Goal: Task Accomplishment & Management: Manage account settings

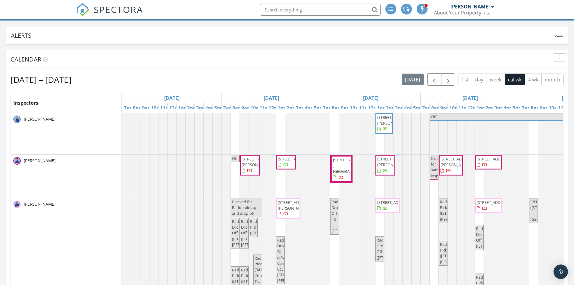
scroll to position [90, 0]
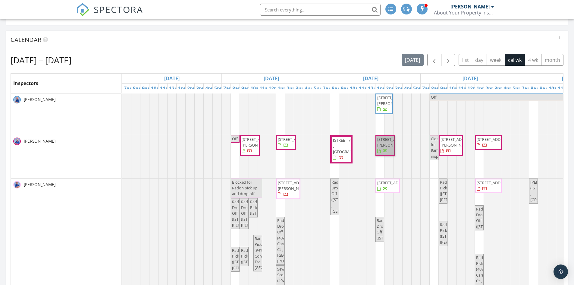
drag, startPoint x: 386, startPoint y: 154, endPoint x: 463, endPoint y: 159, distance: 77.2
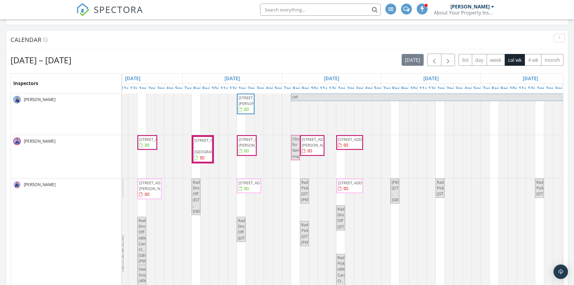
scroll to position [0, 255]
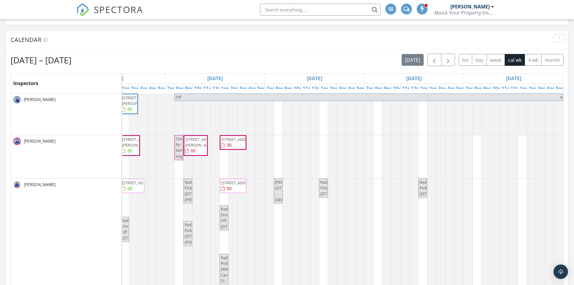
drag, startPoint x: 462, startPoint y: 157, endPoint x: 507, endPoint y: 152, distance: 45.4
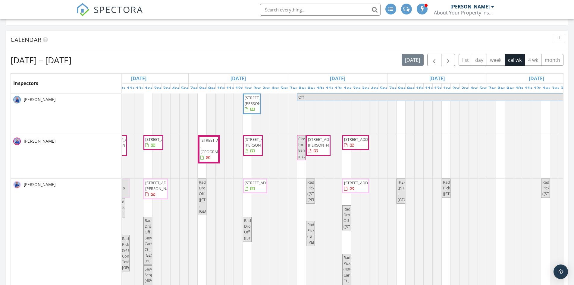
scroll to position [0, 18]
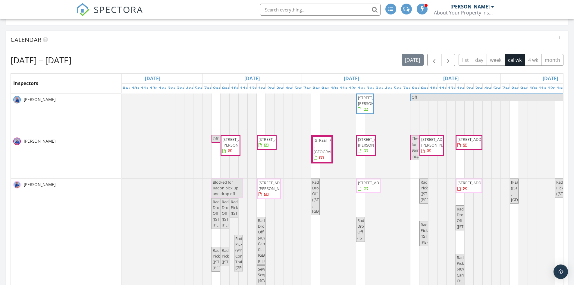
drag, startPoint x: 507, startPoint y: 152, endPoint x: 473, endPoint y: 161, distance: 35.3
click at [434, 54] on button "button" at bounding box center [434, 60] width 14 height 12
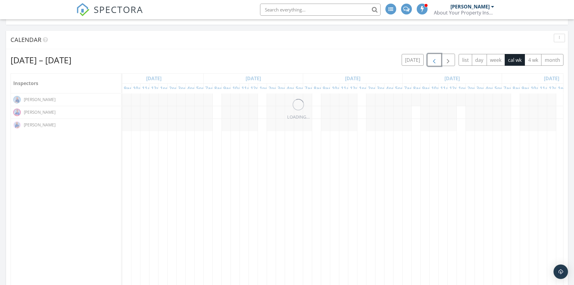
scroll to position [0, 0]
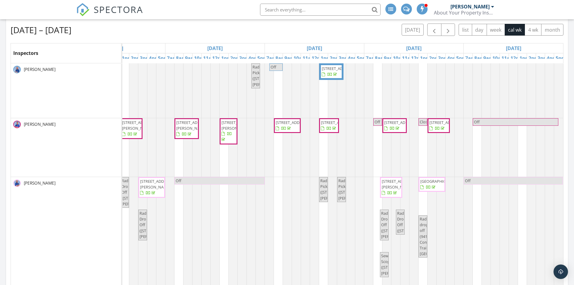
drag, startPoint x: 353, startPoint y: 249, endPoint x: 413, endPoint y: 245, distance: 60.4
click at [389, 120] on span "602 Woodside Terrace, Hampshire 60140" at bounding box center [401, 122] width 34 height 5
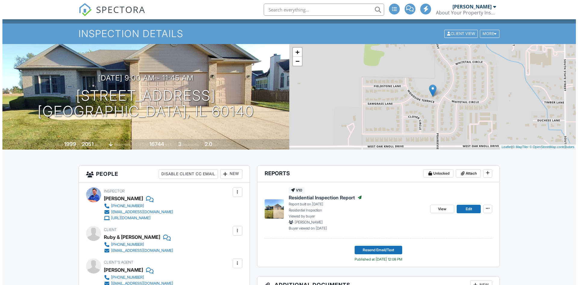
scroll to position [60, 0]
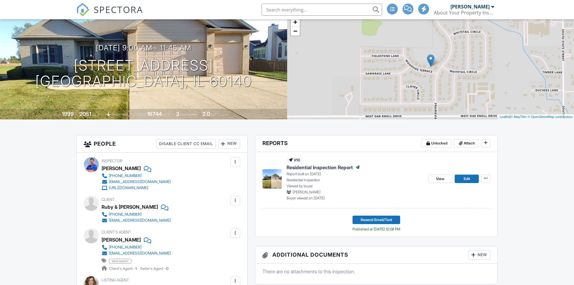
click at [232, 200] on div at bounding box center [235, 200] width 6 height 6
click at [228, 218] on li "Edit" at bounding box center [225, 218] width 22 height 15
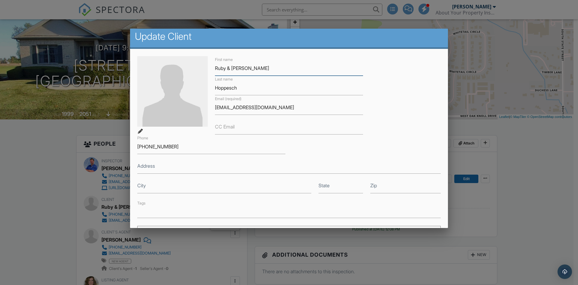
scroll to position [0, 0]
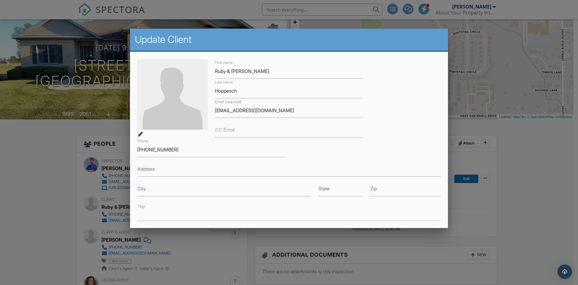
click at [229, 131] on label "CC Email" at bounding box center [225, 129] width 20 height 7
click at [229, 131] on input "CC Email" at bounding box center [289, 130] width 148 height 15
paste input "hoppyil@yahoo.com"
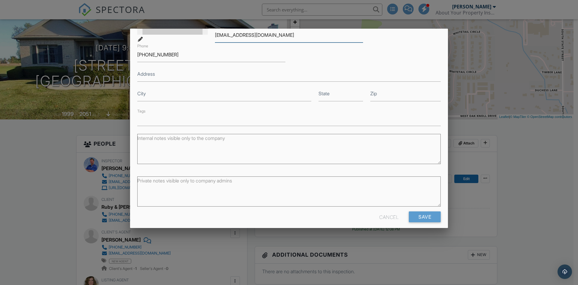
scroll to position [101, 0]
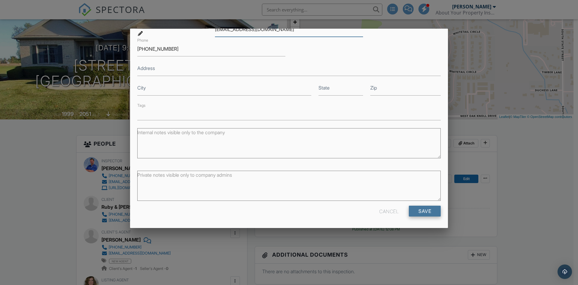
type input "hoppyil@yahoo.com"
click at [420, 211] on input "Save" at bounding box center [425, 210] width 32 height 11
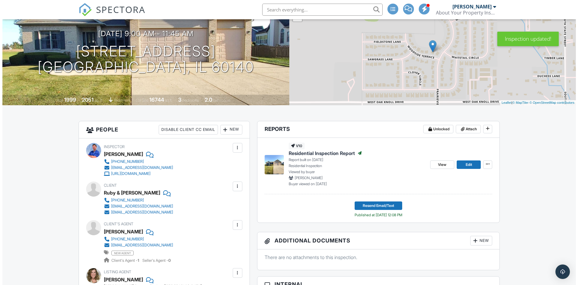
scroll to position [90, 0]
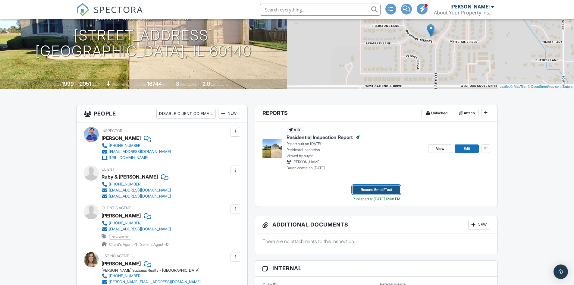
click at [380, 189] on span "Resend Email/Text" at bounding box center [375, 189] width 31 height 6
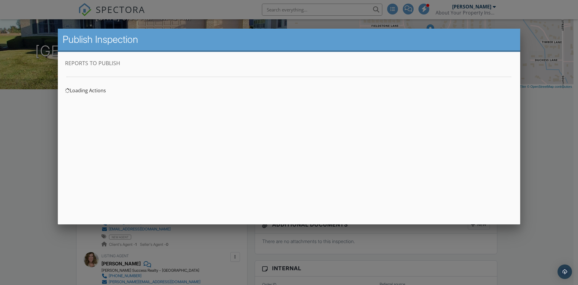
scroll to position [0, 0]
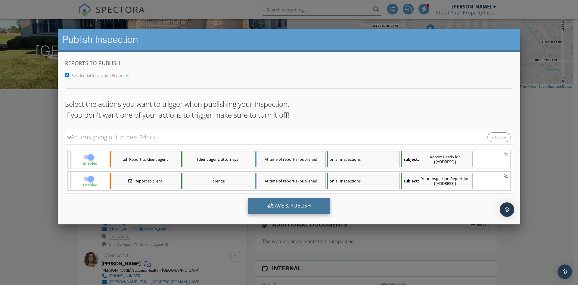
click at [307, 208] on div "Save & Publish" at bounding box center [289, 205] width 83 height 16
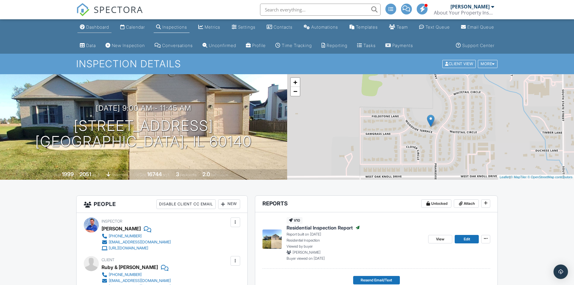
click at [99, 26] on div "Dashboard" at bounding box center [97, 26] width 23 height 5
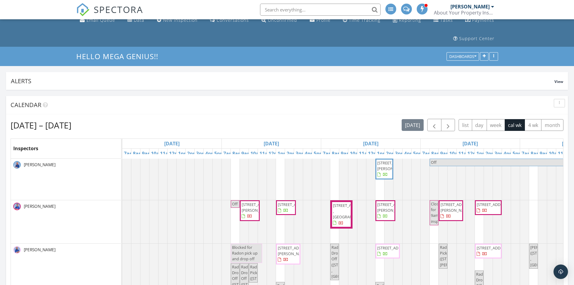
scroll to position [60, 0]
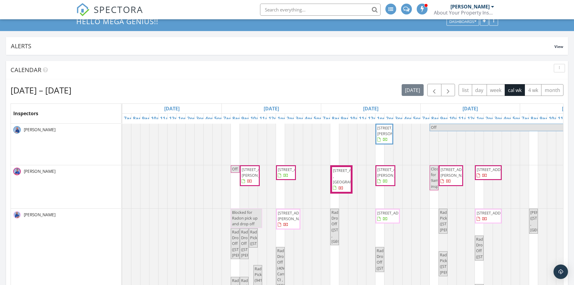
click at [288, 210] on span "40W665 Carriage Ct , St. Charles 60175" at bounding box center [295, 215] width 34 height 11
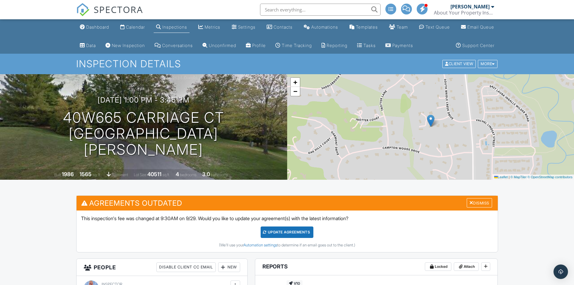
click at [289, 229] on div "Update Agreements" at bounding box center [286, 231] width 53 height 11
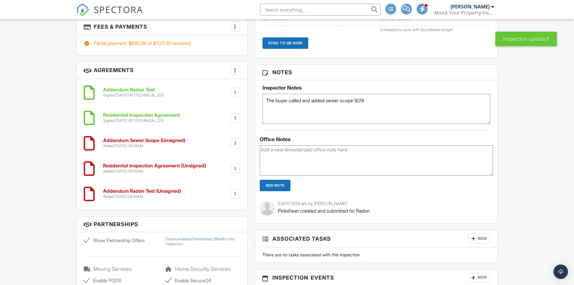
click at [236, 191] on div at bounding box center [235, 194] width 6 height 6
click at [216, 236] on li "Delete" at bounding box center [219, 240] width 34 height 15
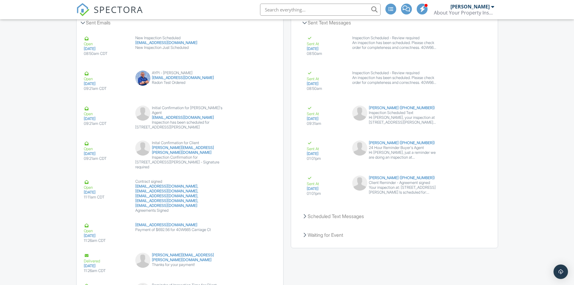
scroll to position [1024, 0]
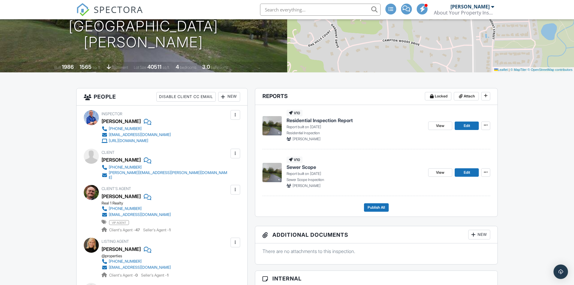
scroll to position [60, 0]
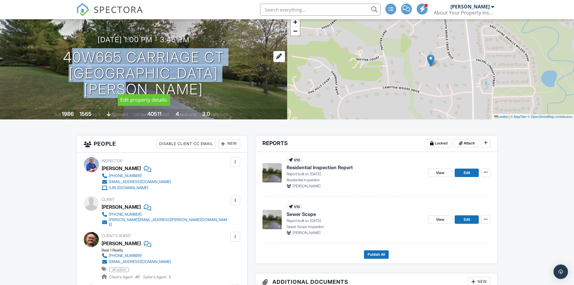
drag, startPoint x: 23, startPoint y: 60, endPoint x: 218, endPoint y: 85, distance: 196.4
click at [218, 85] on div "09/29/2025 1:00 pm - 3:45 pm 40W665 Carriage Ct St. Charles, IL 60175" at bounding box center [143, 66] width 287 height 61
copy h1 "40W665 Carriage Ct St. Charles, IL 60175"
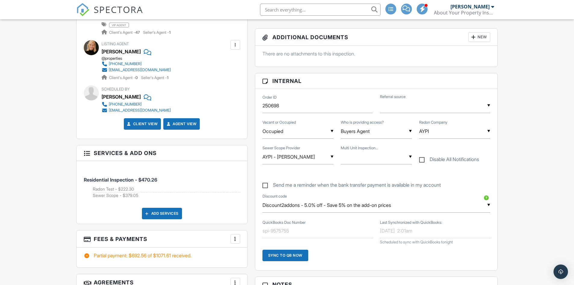
scroll to position [271, 0]
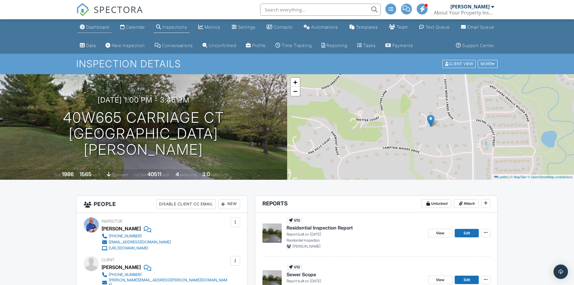
click at [93, 28] on div "Dashboard" at bounding box center [97, 26] width 23 height 5
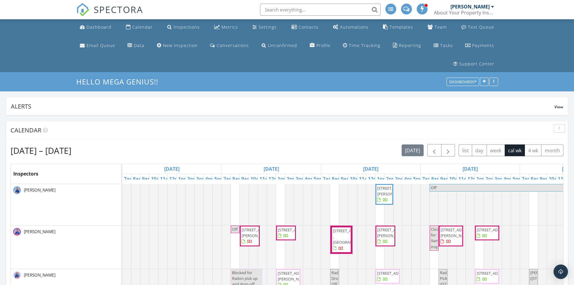
scroll to position [114, 183]
click at [340, 26] on div "Automations" at bounding box center [354, 27] width 29 height 6
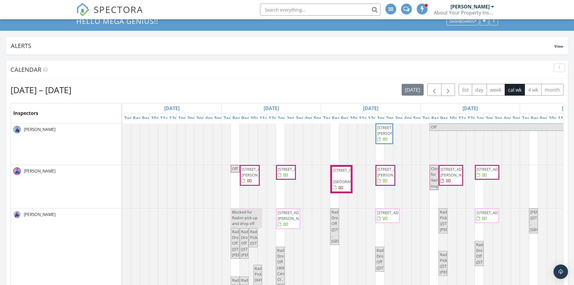
scroll to position [90, 0]
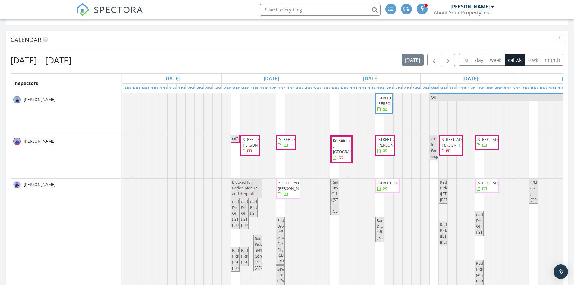
click at [251, 136] on span "1129 Amber Dr , Cary 60013" at bounding box center [258, 141] width 34 height 11
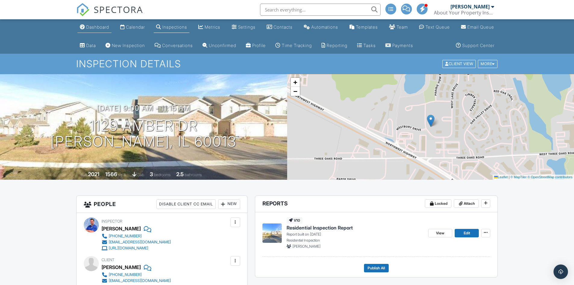
click at [94, 28] on div "Dashboard" at bounding box center [97, 26] width 23 height 5
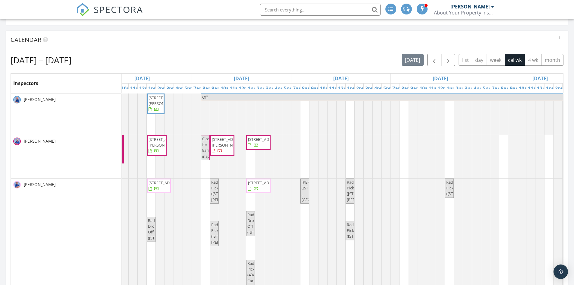
scroll to position [0, 255]
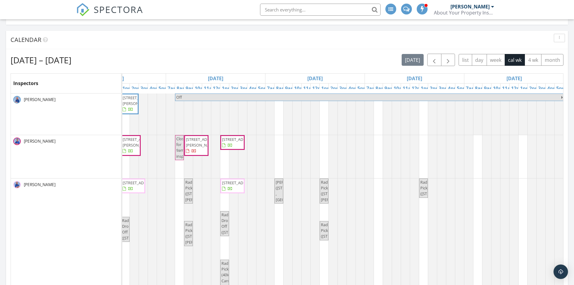
drag, startPoint x: 401, startPoint y: 208, endPoint x: 425, endPoint y: 210, distance: 24.5
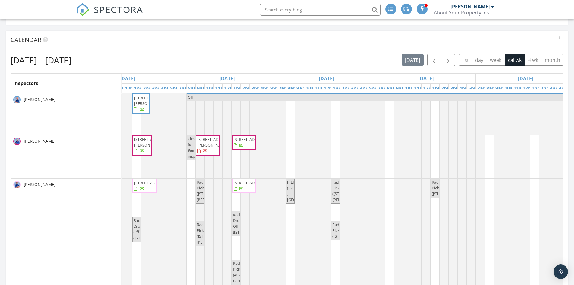
scroll to position [0, 0]
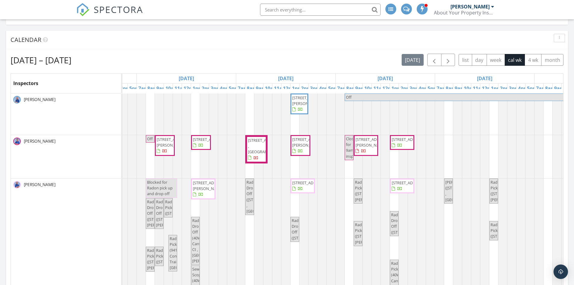
drag, startPoint x: 422, startPoint y: 220, endPoint x: 390, endPoint y: 230, distance: 34.3
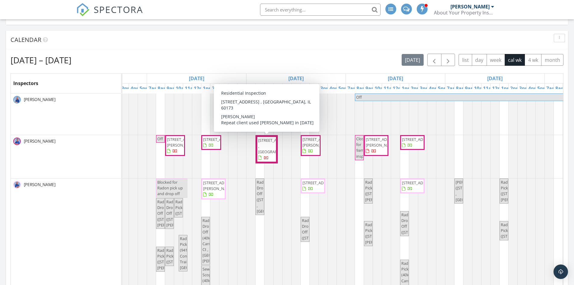
click at [265, 139] on span "1292 Quadrant Ln. , Schaumburg 60173" at bounding box center [277, 145] width 38 height 17
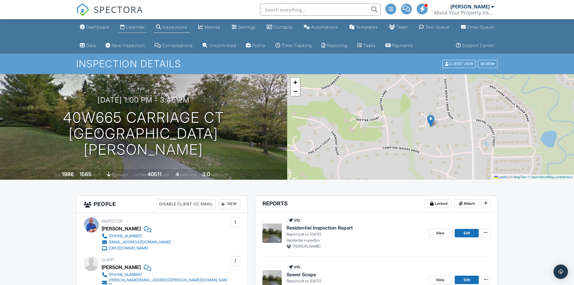
click at [129, 26] on div "Calendar" at bounding box center [135, 26] width 19 height 5
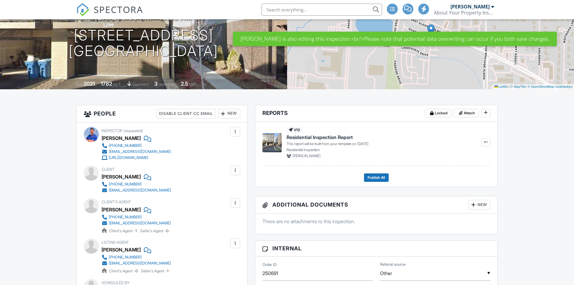
scroll to position [151, 0]
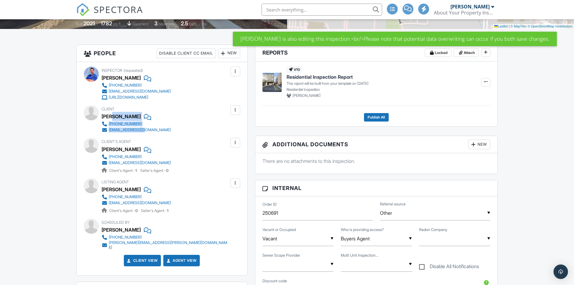
drag, startPoint x: 190, startPoint y: 115, endPoint x: 114, endPoint y: 117, distance: 76.2
click at [114, 117] on div "Client Hannah Lim 847-312-3557 ju2ylim@gmail.com" at bounding box center [162, 119] width 156 height 28
click at [164, 119] on div "Client Hannah Lim 847-312-3557 ju2ylim@gmail.com" at bounding box center [150, 119] width 98 height 28
drag, startPoint x: 157, startPoint y: 115, endPoint x: 101, endPoint y: 115, distance: 55.1
click at [101, 115] on div "Client Hannah Lim 847-312-3557 ju2ylim@gmail.com" at bounding box center [150, 119] width 98 height 28
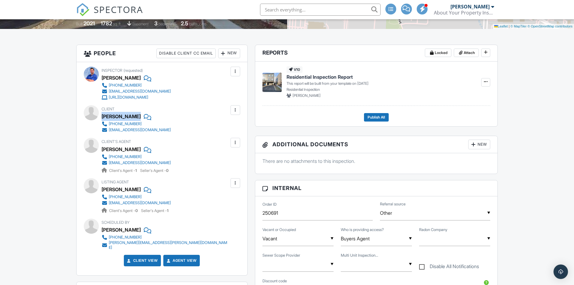
copy div "Hannah Lim"
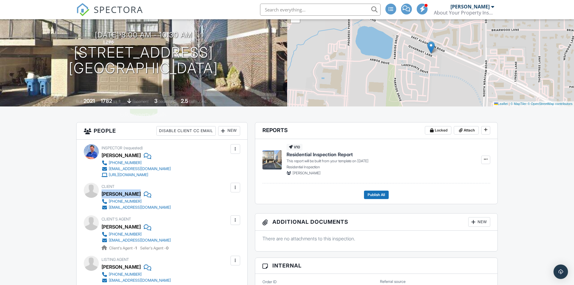
scroll to position [0, 0]
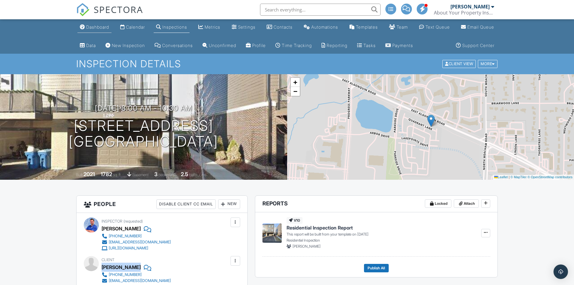
click at [97, 28] on div "Dashboard" at bounding box center [97, 26] width 23 height 5
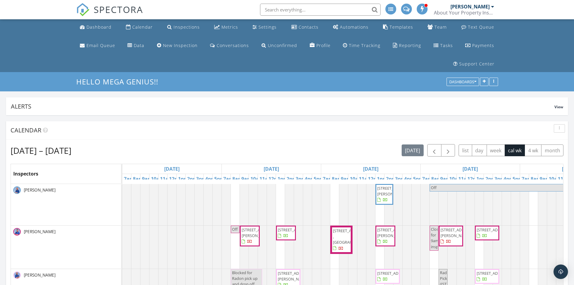
scroll to position [129, 183]
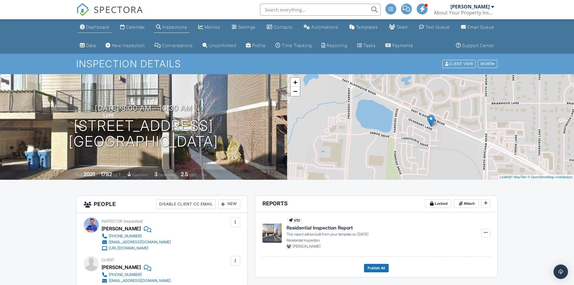
click at [98, 27] on div "Dashboard" at bounding box center [97, 26] width 23 height 5
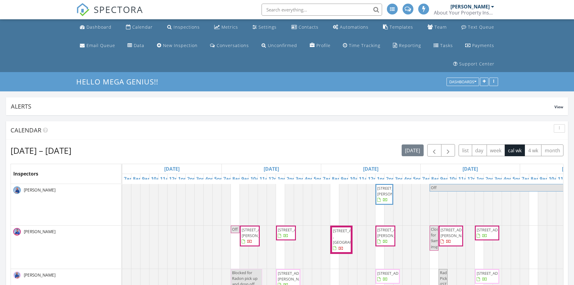
scroll to position [3, 3]
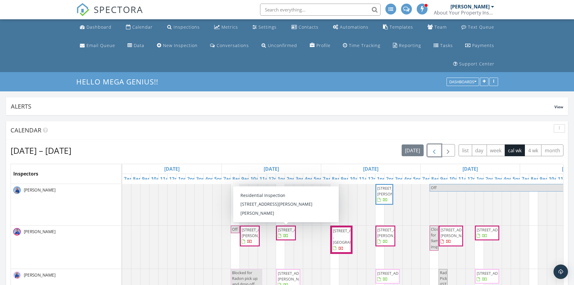
click at [431, 147] on span "button" at bounding box center [433, 150] width 7 height 7
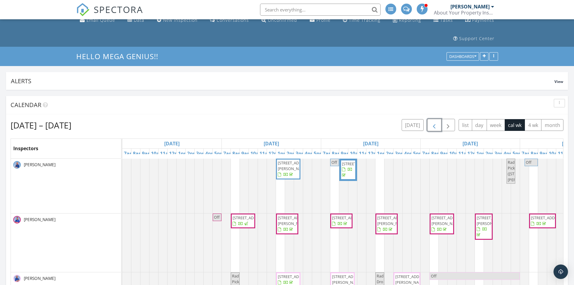
scroll to position [0, 0]
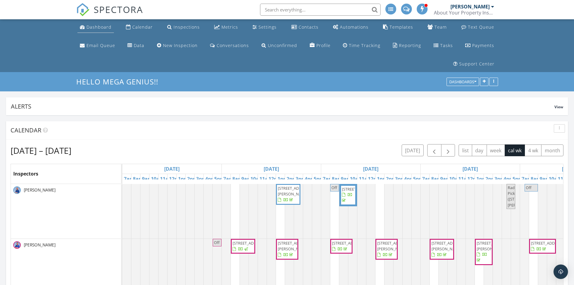
click at [96, 24] on link "Dashboard" at bounding box center [95, 27] width 36 height 11
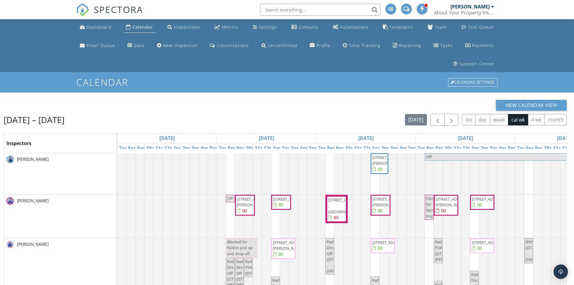
click at [139, 26] on div "Calendar" at bounding box center [142, 27] width 21 height 6
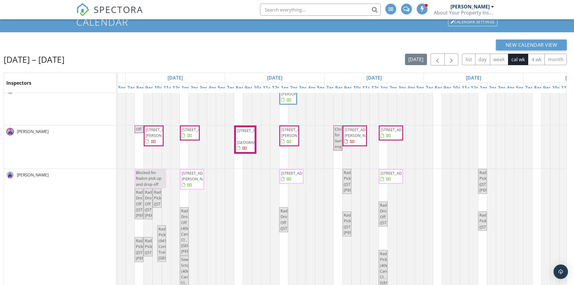
scroll to position [0, 110]
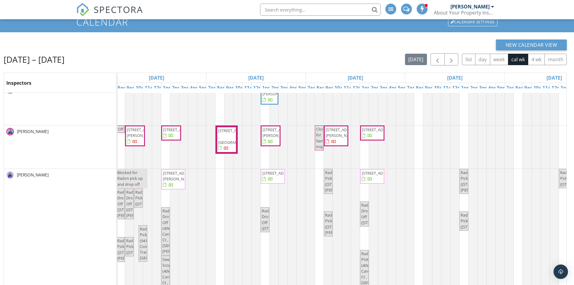
drag, startPoint x: 504, startPoint y: 219, endPoint x: 521, endPoint y: 217, distance: 16.7
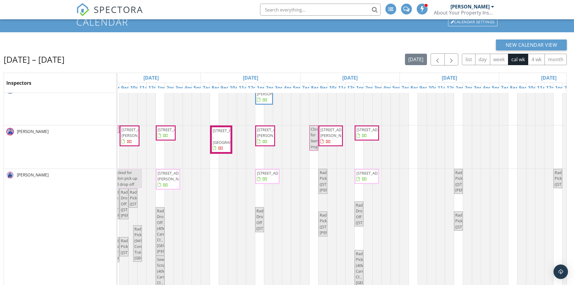
scroll to position [0, 0]
